Goal: Download file/media

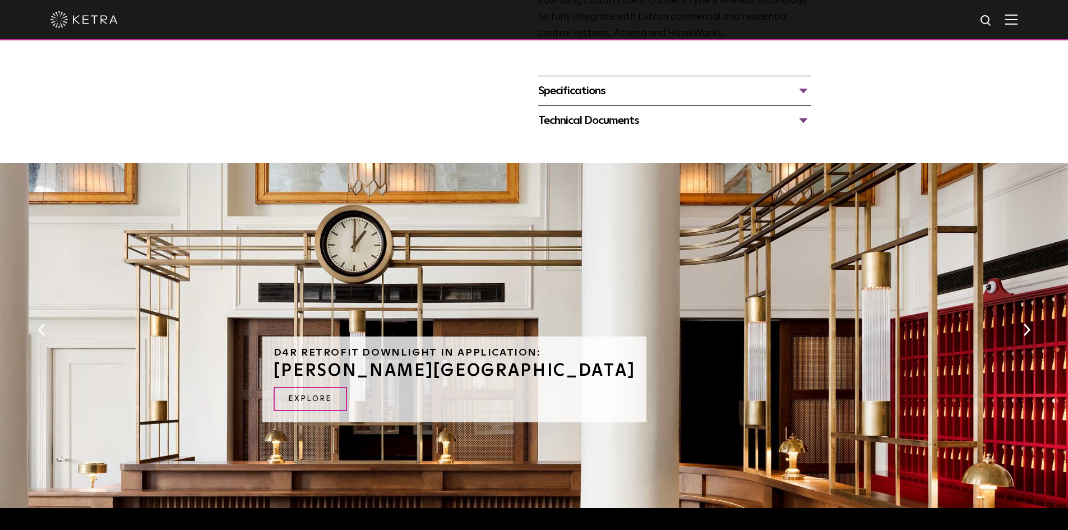
scroll to position [449, 0]
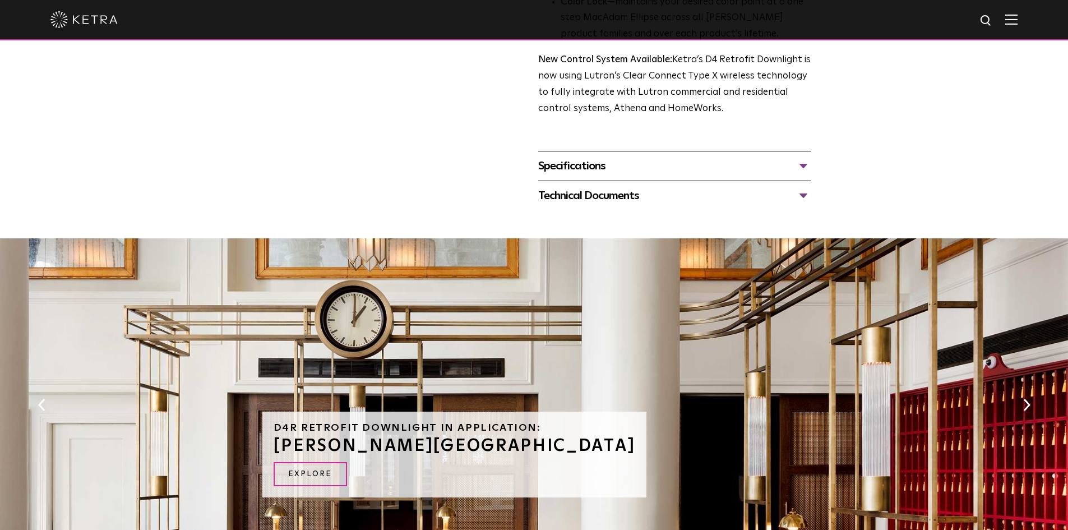
click at [808, 200] on div "Technical Documents" at bounding box center [674, 196] width 273 height 18
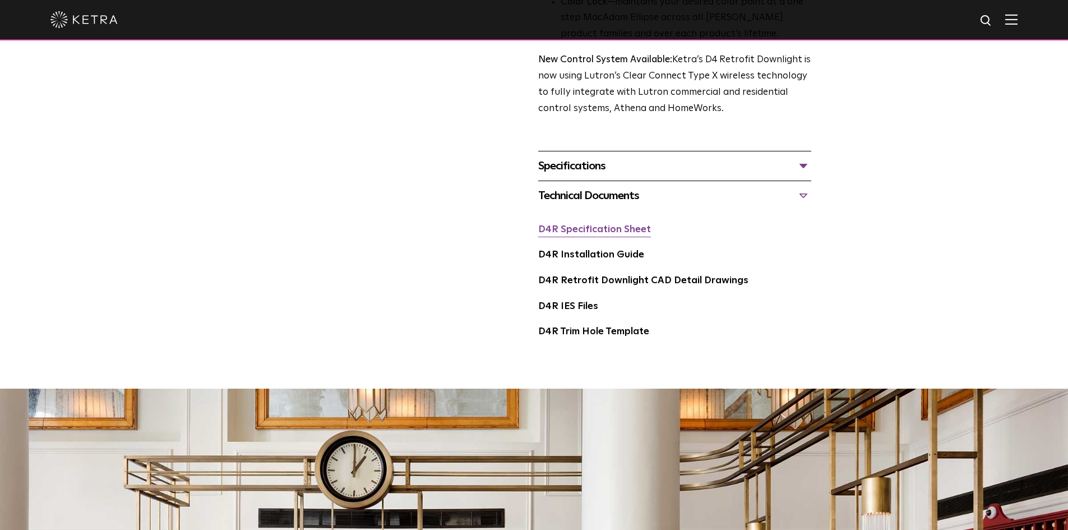
click at [592, 229] on link "D4R Specification Sheet" at bounding box center [594, 230] width 113 height 10
